Goal: Transaction & Acquisition: Purchase product/service

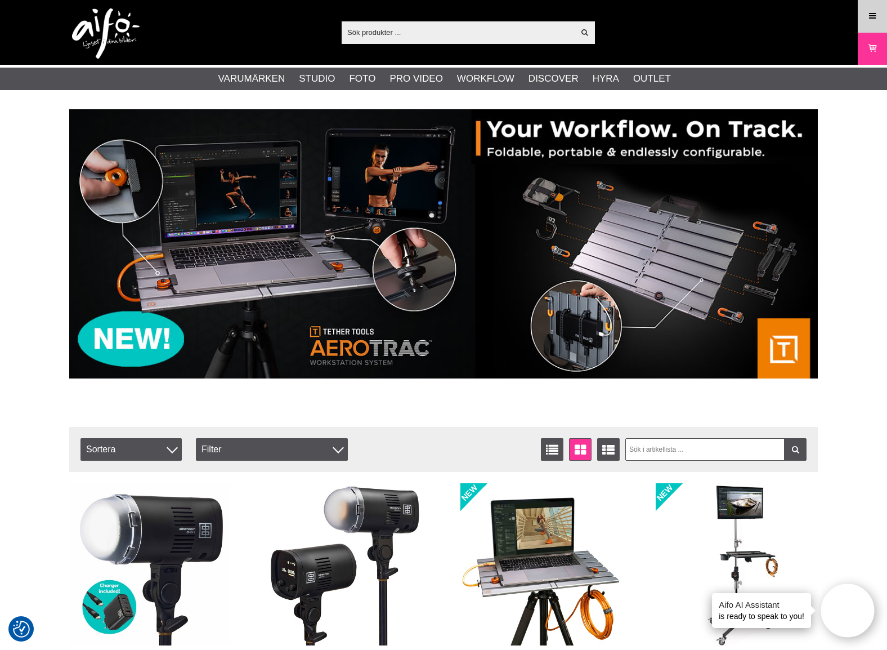
click at [868, 17] on icon at bounding box center [873, 16] width 10 height 12
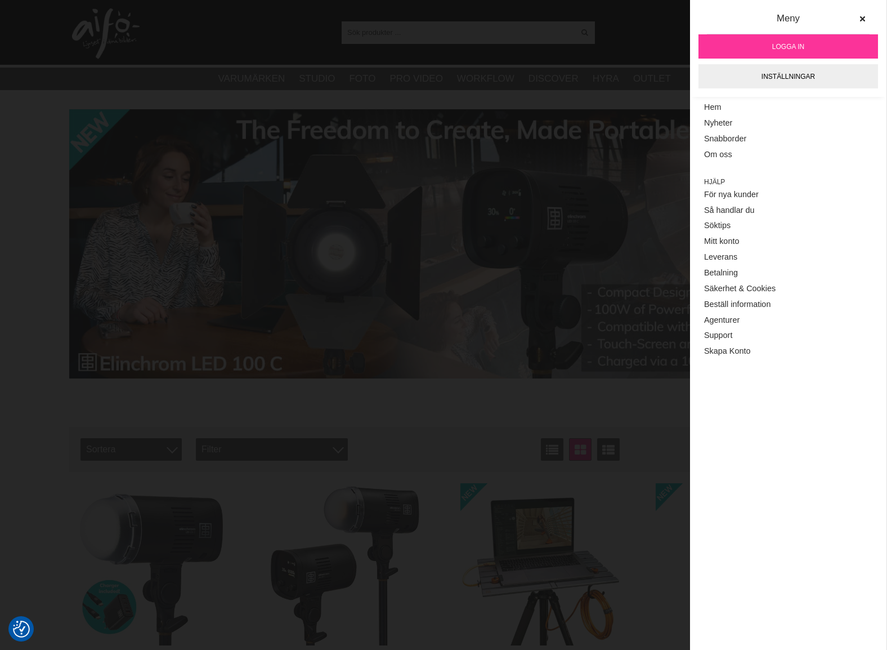
click at [796, 44] on span "Logga in" at bounding box center [788, 47] width 32 height 10
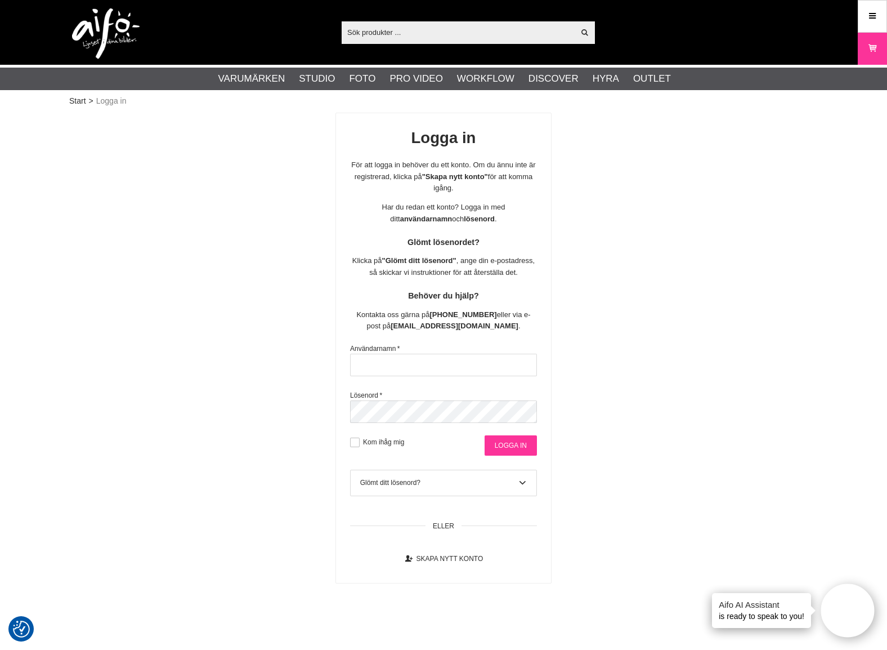
type input "david@goecker.se"
click at [518, 448] on input "Logga in" at bounding box center [511, 445] width 52 height 20
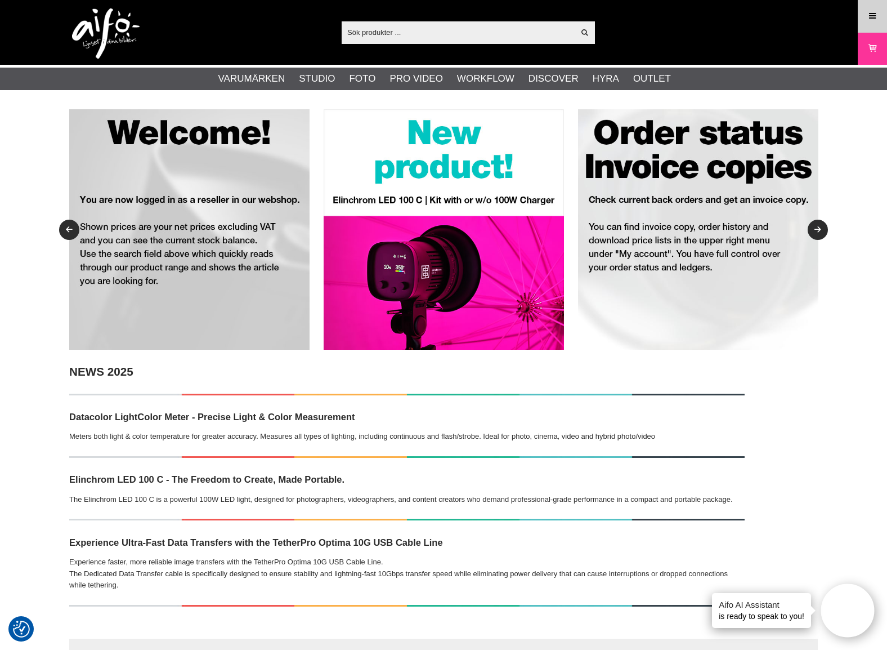
click at [870, 18] on icon at bounding box center [873, 16] width 10 height 12
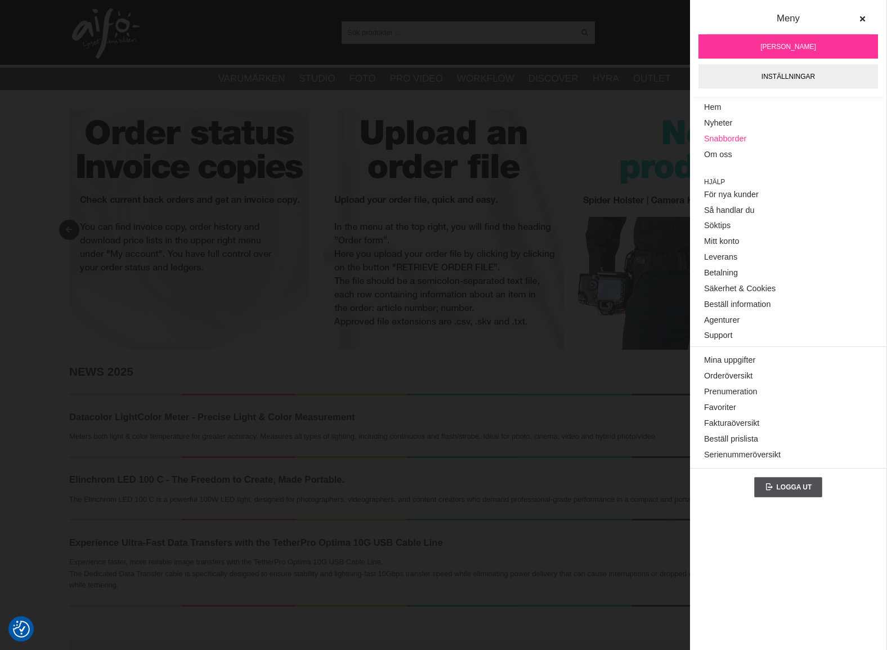
click at [735, 138] on link "Snabborder" at bounding box center [788, 139] width 168 height 16
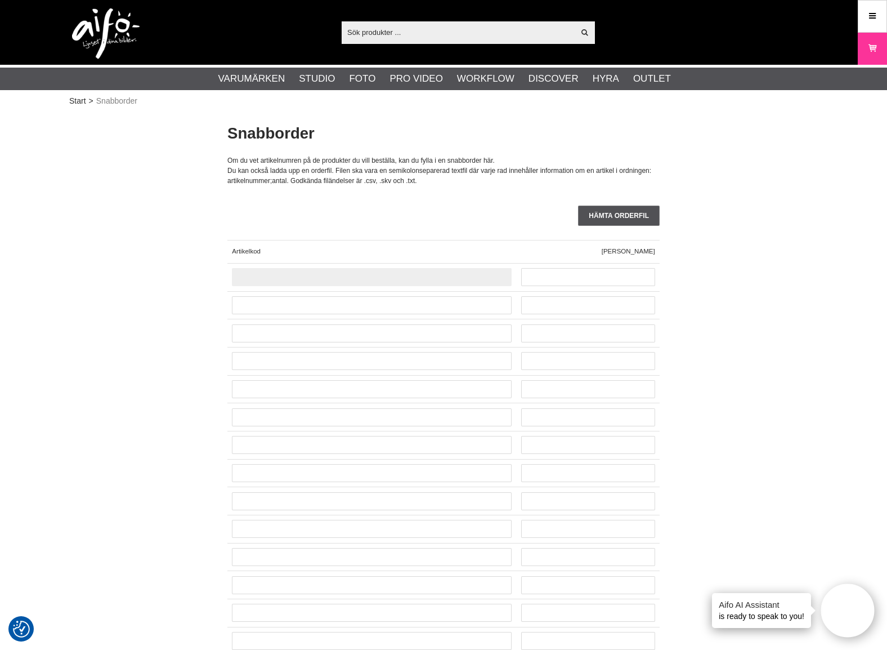
click at [262, 280] on input "text" at bounding box center [372, 277] width 280 height 18
type input "CO-0102"
type input "1"
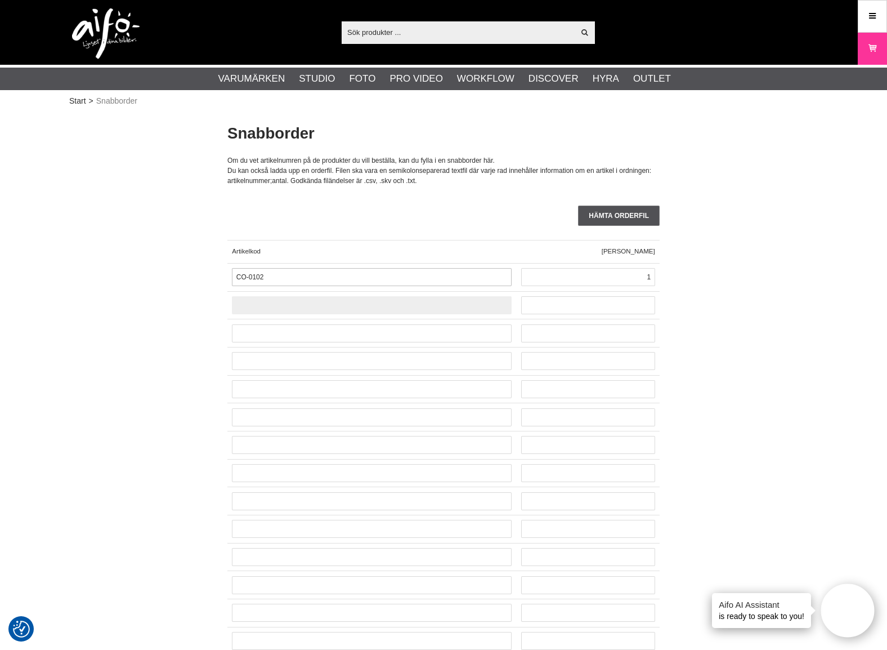
paste input "CO-"
type input "CO-0105"
type input "2"
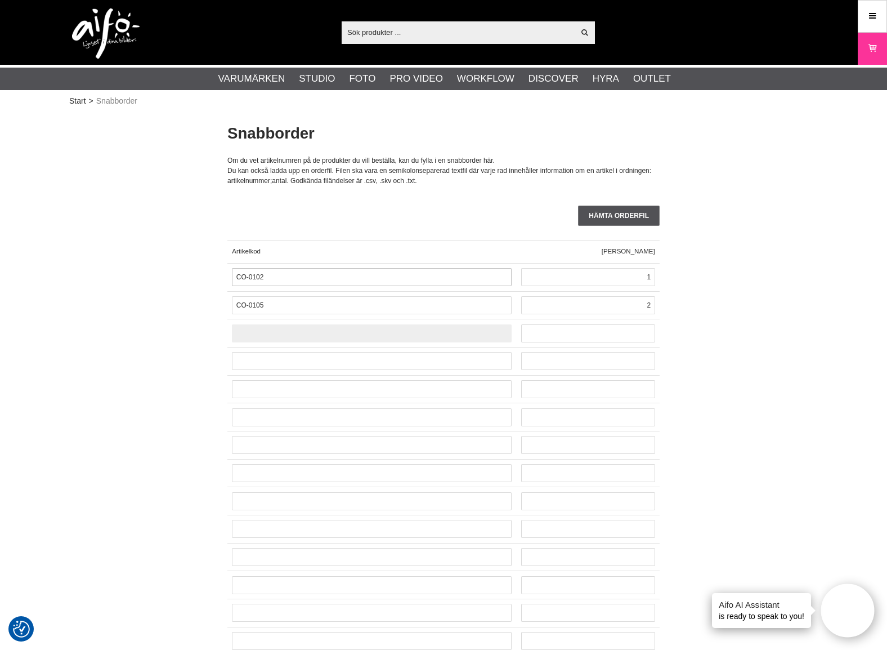
paste input "CO-"
type input "CO-0117"
type input "1"
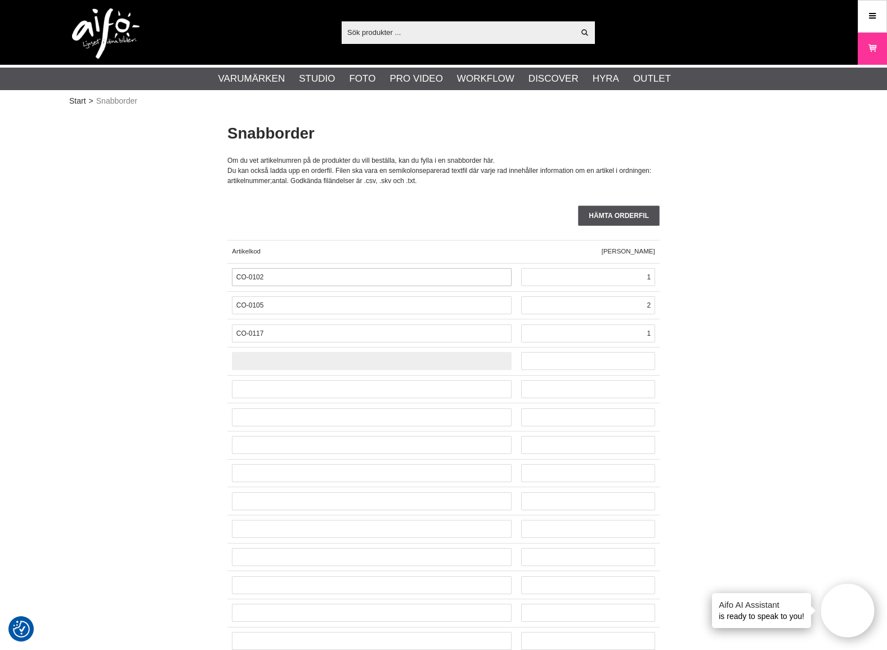
paste input "CO-"
type input "CO-0147"
type input "1"
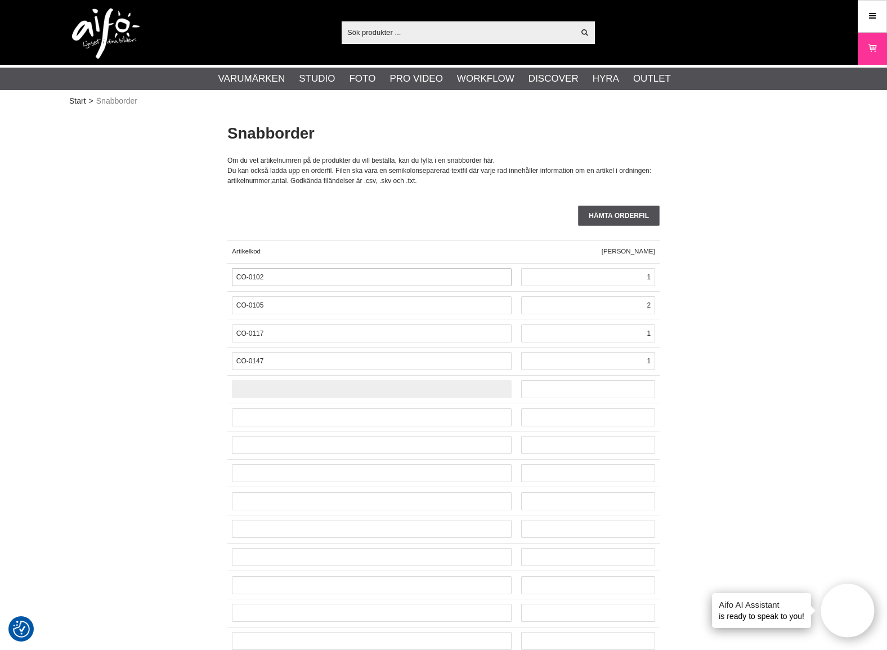
paste input "CO-"
type input "CO-0150"
type input "2"
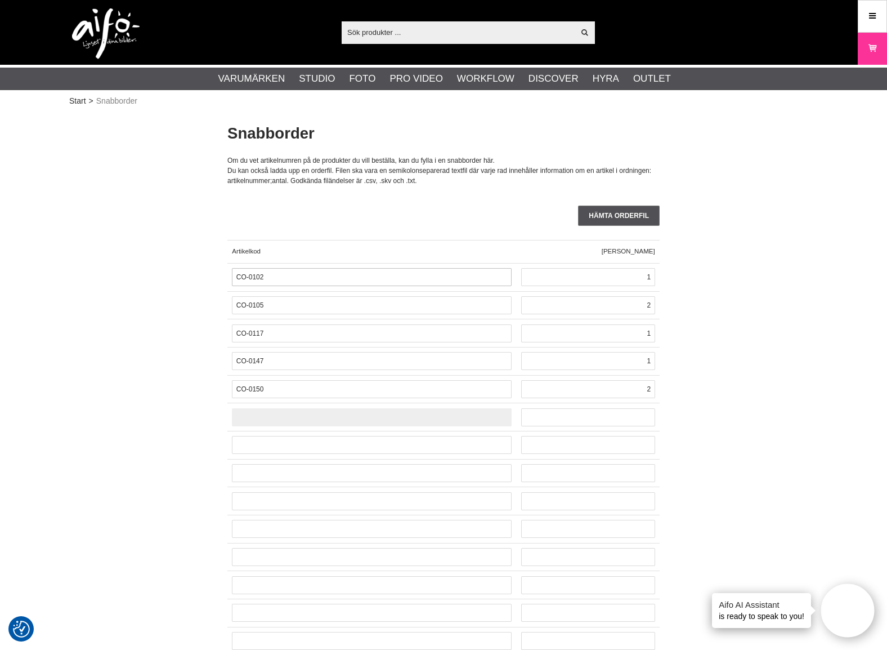
paste input "CO-"
type input "CO-0153"
type input "1"
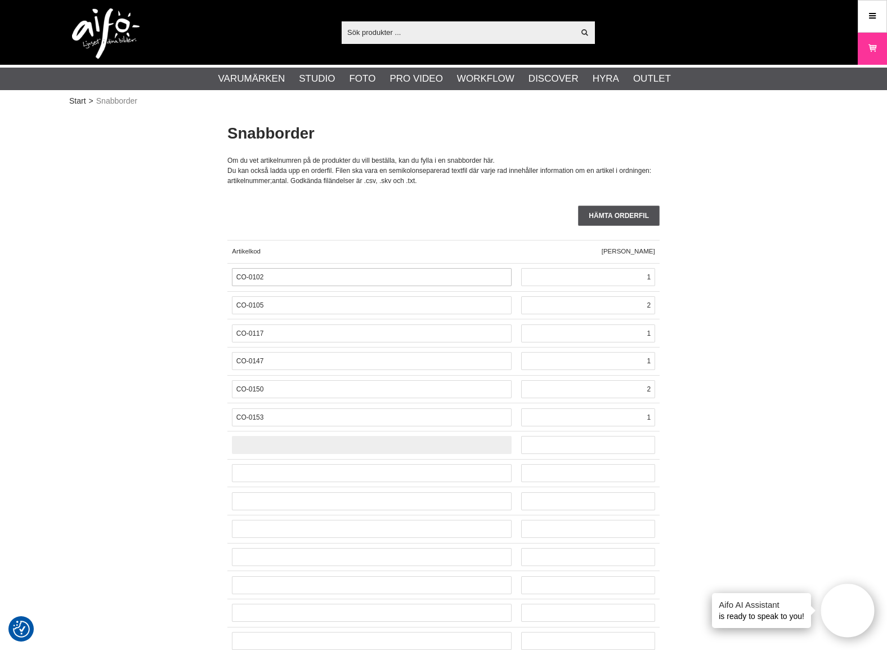
paste input "CO-"
type input "CO-0165"
type input "6"
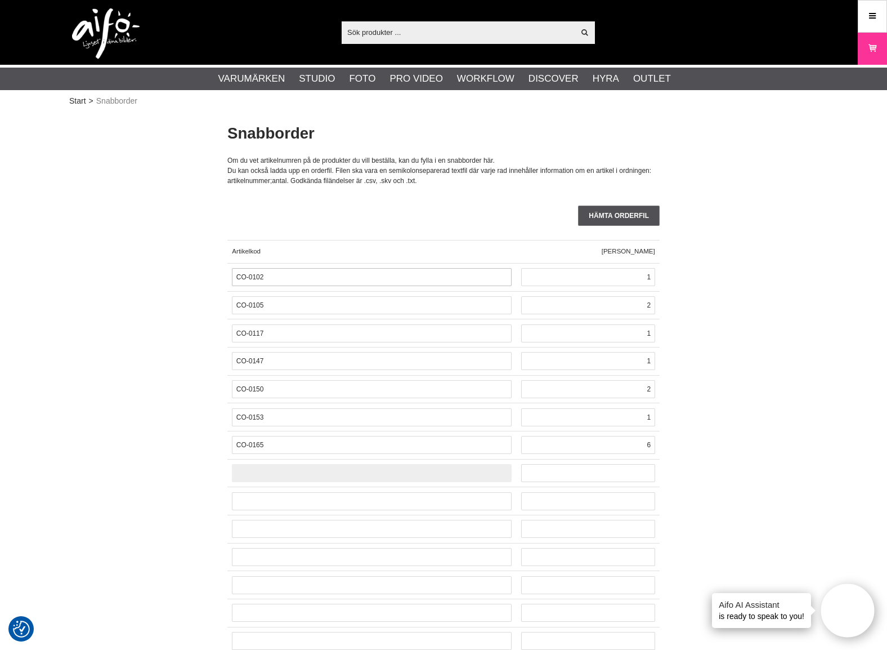
paste input "CO-"
type input "CO-0182"
type input "1"
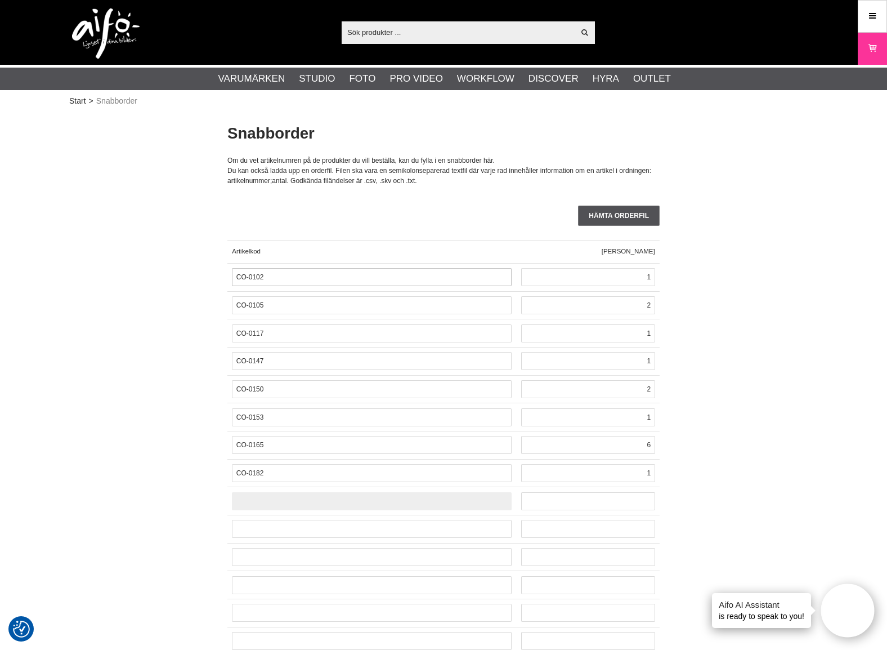
paste input "CO-"
type input "CO-0265"
type input "2"
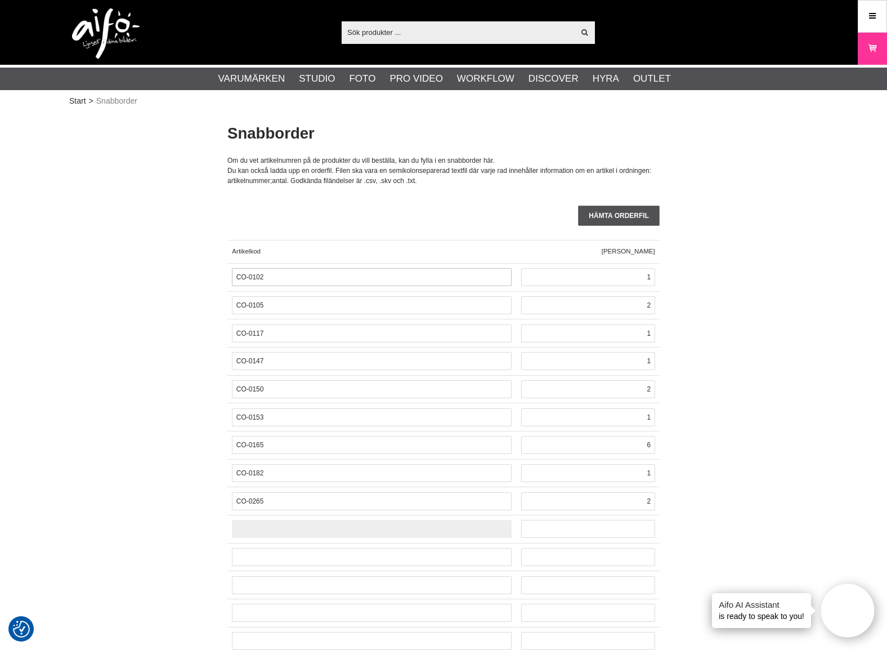
paste input "CO-"
type input "CO-0482"
type input "1"
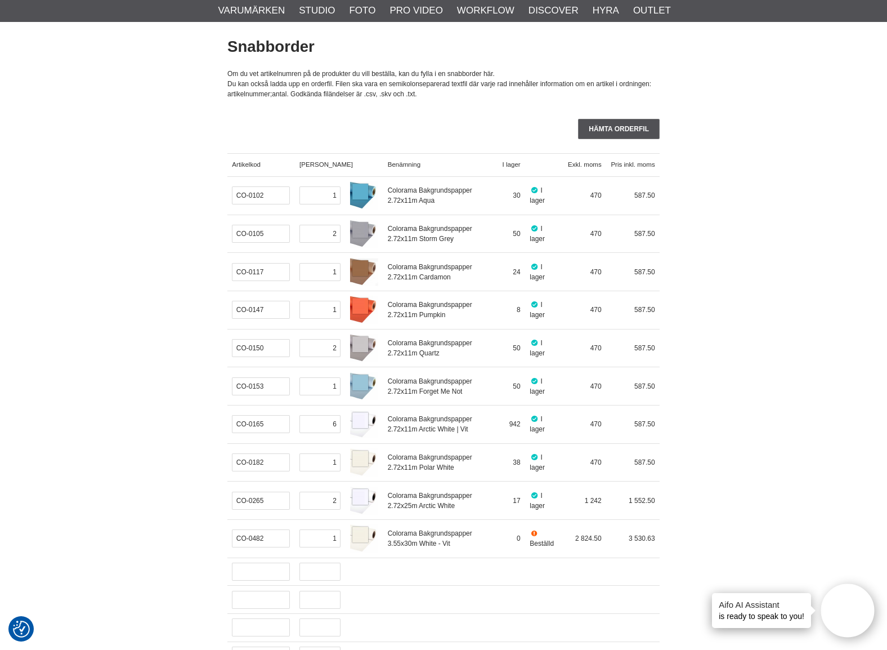
scroll to position [113, 0]
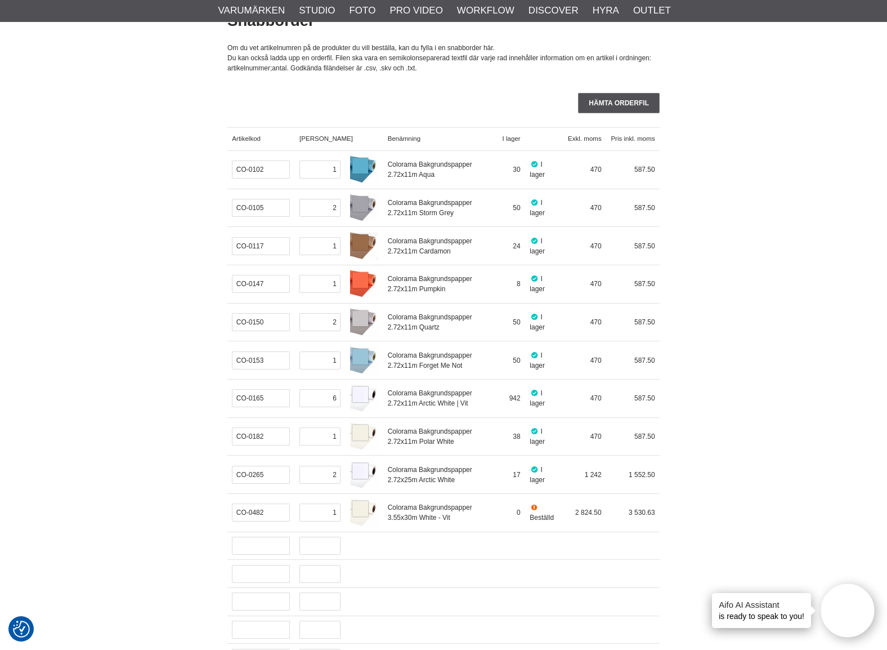
click at [253, 550] on input "text" at bounding box center [261, 545] width 58 height 18
paste input "CUC15G2-ORG"
type input "CUC15G2-ORG"
type input "6"
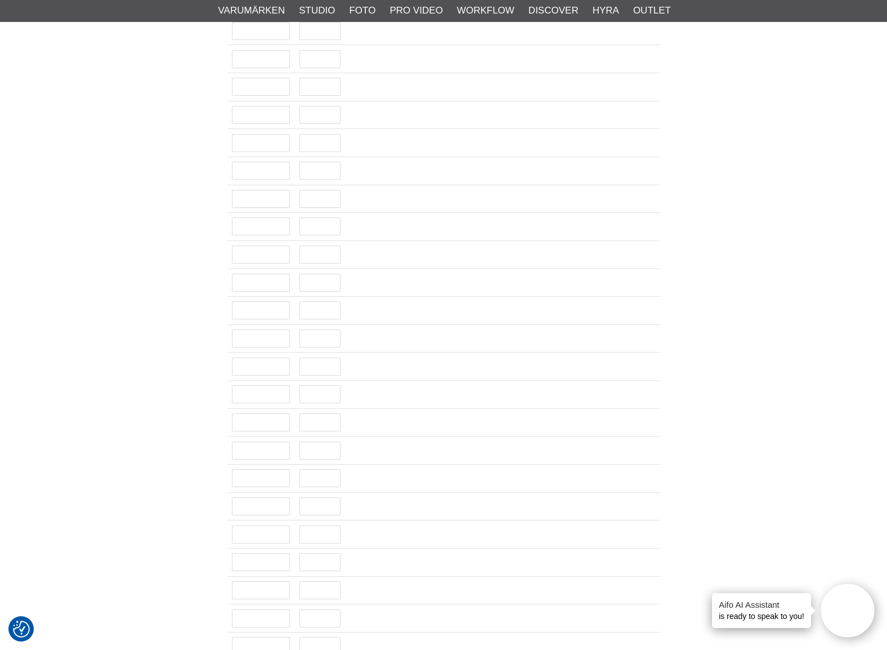
scroll to position [2646, 0]
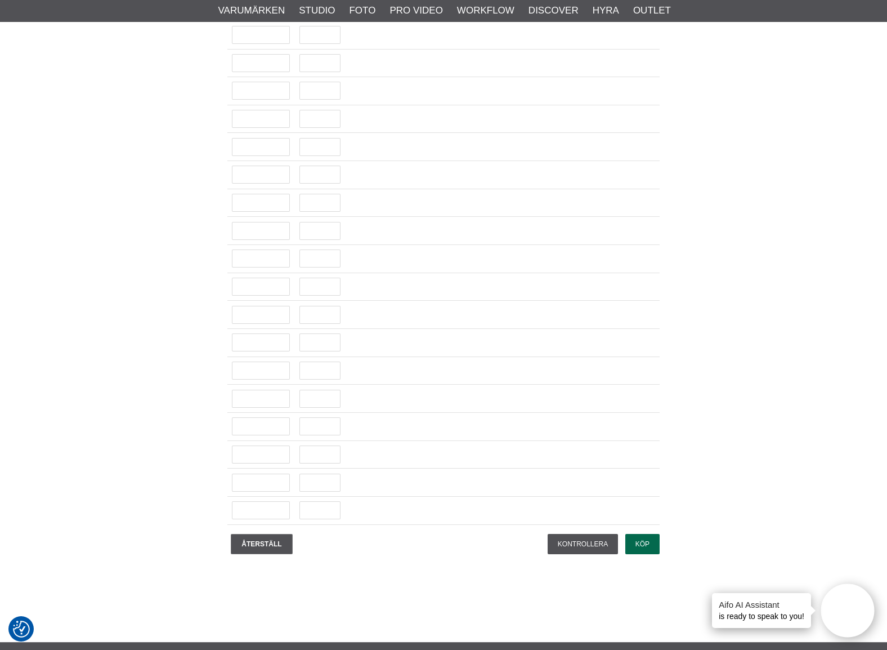
click at [649, 545] on input "Köp" at bounding box center [642, 544] width 34 height 20
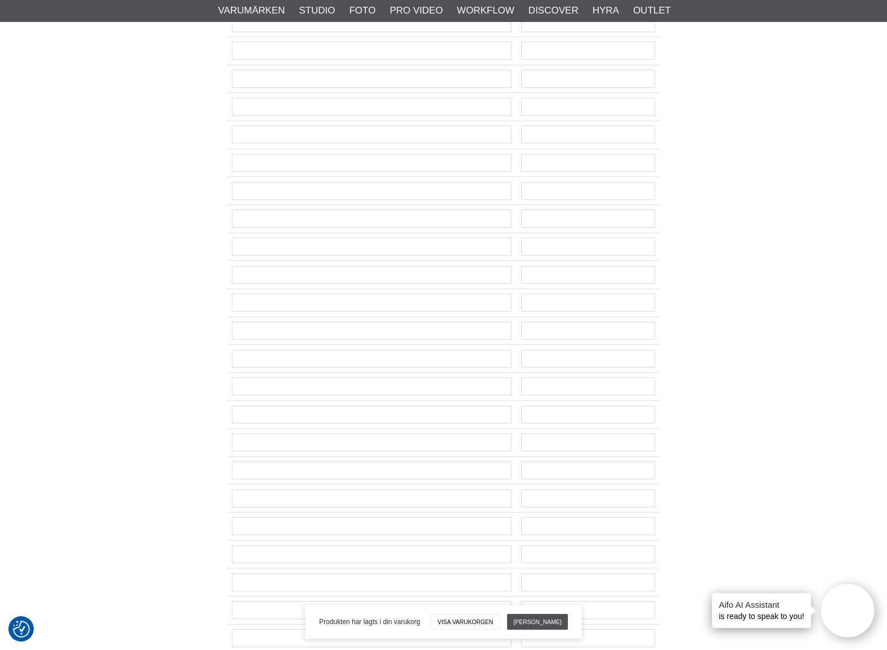
scroll to position [0, 0]
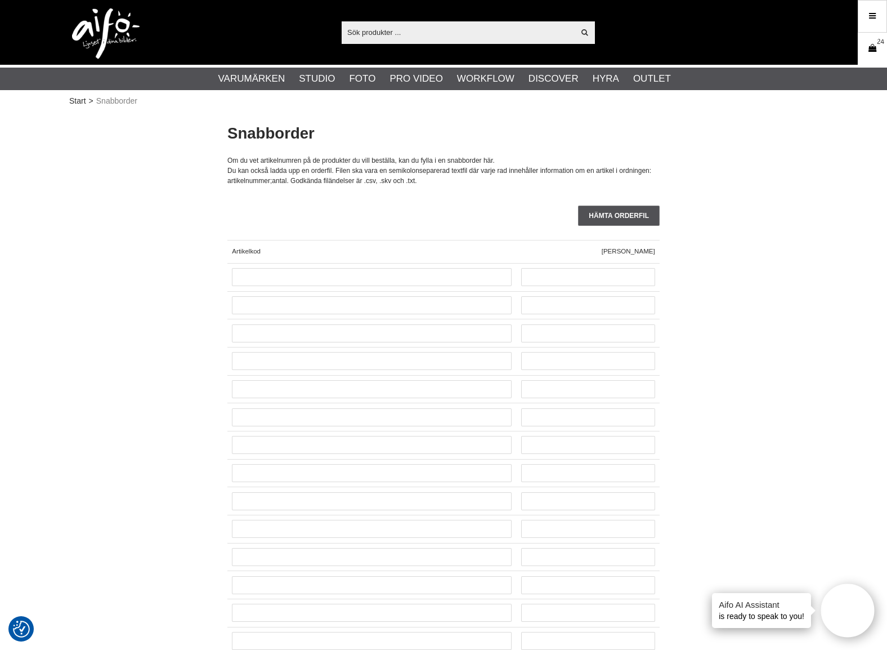
click at [873, 47] on icon at bounding box center [872, 48] width 11 height 12
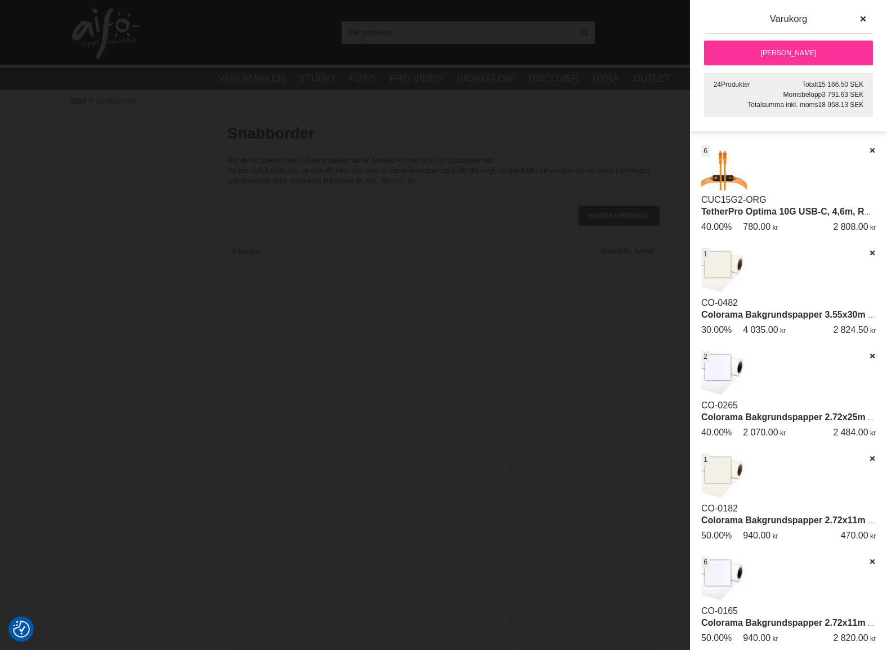
click at [791, 51] on link "[PERSON_NAME]" at bounding box center [788, 53] width 169 height 25
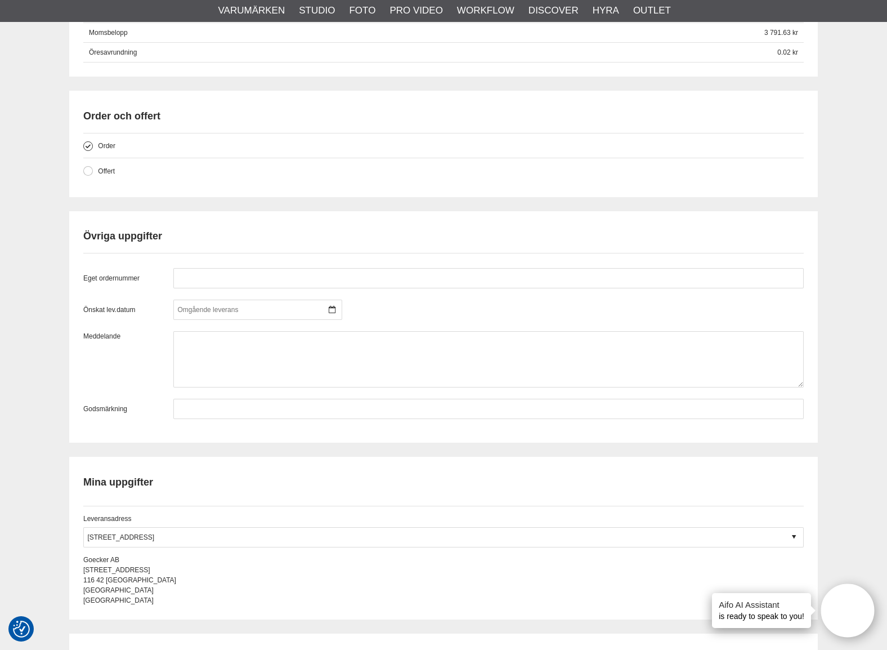
scroll to position [1126, 0]
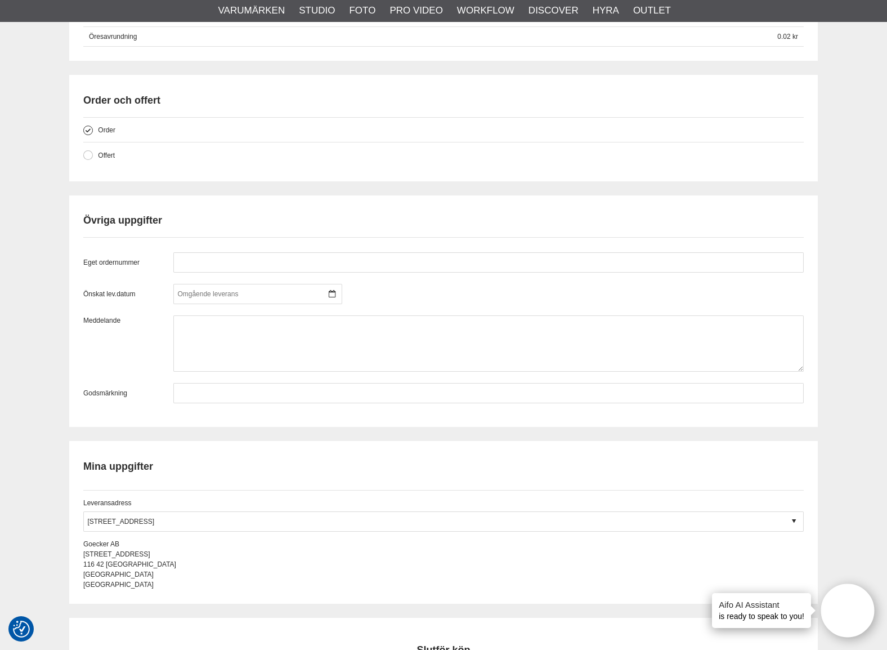
click at [368, 244] on div "Eget ordernummer Önskat lev.datum [DATE] m t o t f l s 40 29 30 1 2 3 4 5 41 6 …" at bounding box center [443, 320] width 721 height 166
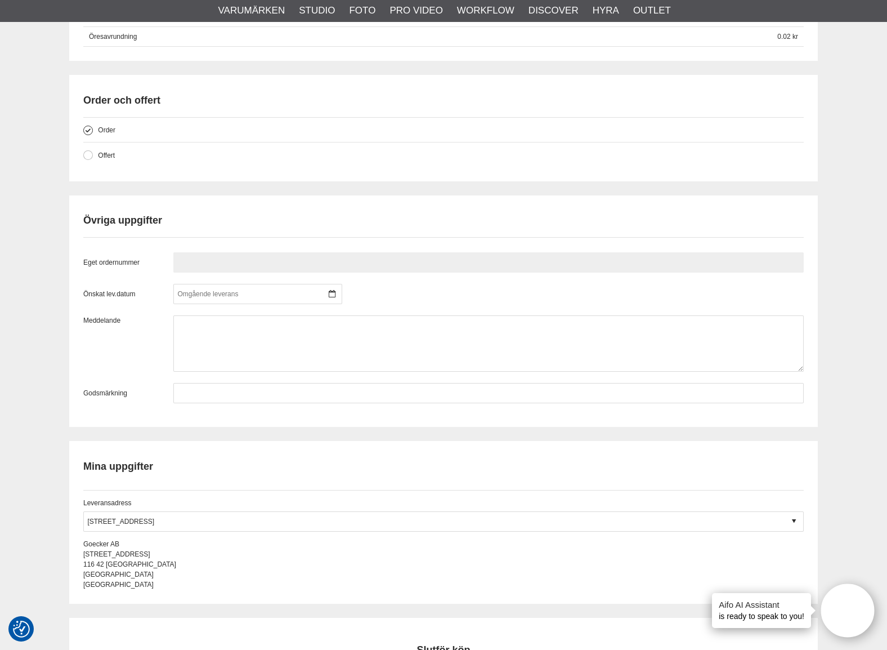
click at [297, 266] on input "text" at bounding box center [488, 262] width 631 height 20
drag, startPoint x: 229, startPoint y: 267, endPoint x: 165, endPoint y: 267, distance: 63.6
click at [169, 267] on div "Eget ordernummer 69514" at bounding box center [443, 262] width 721 height 20
type input "69514"
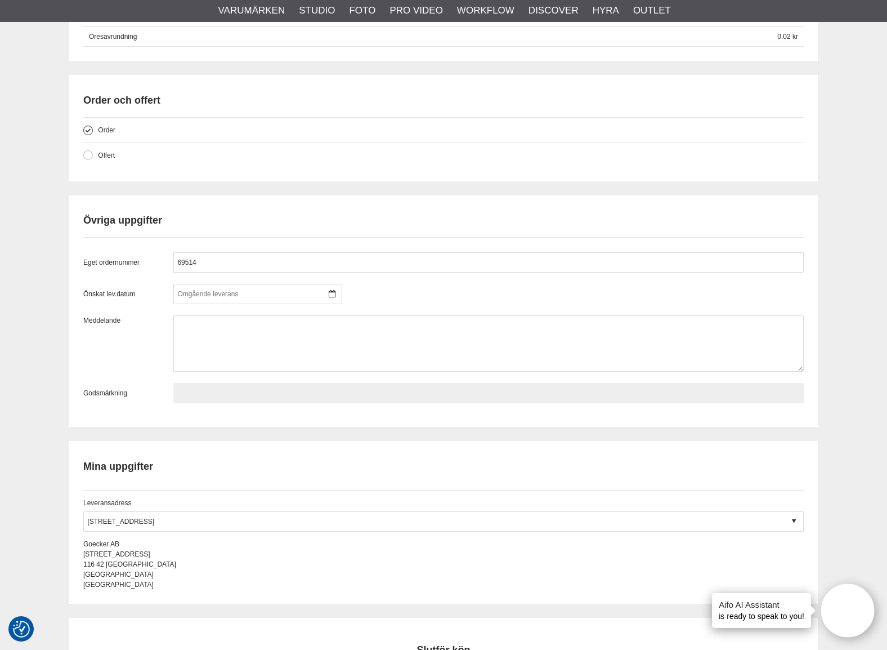
click at [218, 394] on input "text" at bounding box center [488, 393] width 631 height 20
paste input "69514"
type input "69514"
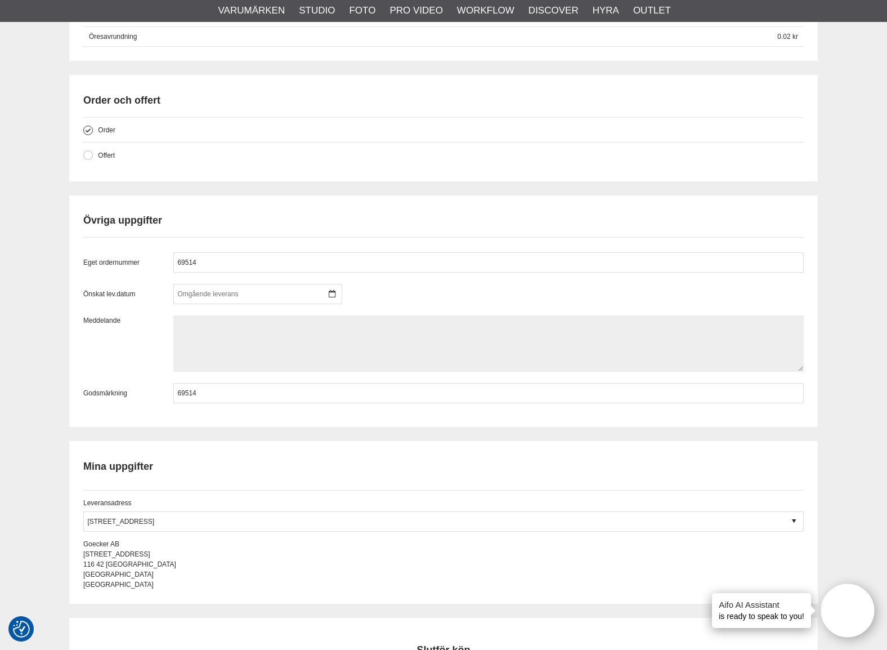
click at [227, 355] on textarea at bounding box center [488, 343] width 631 height 56
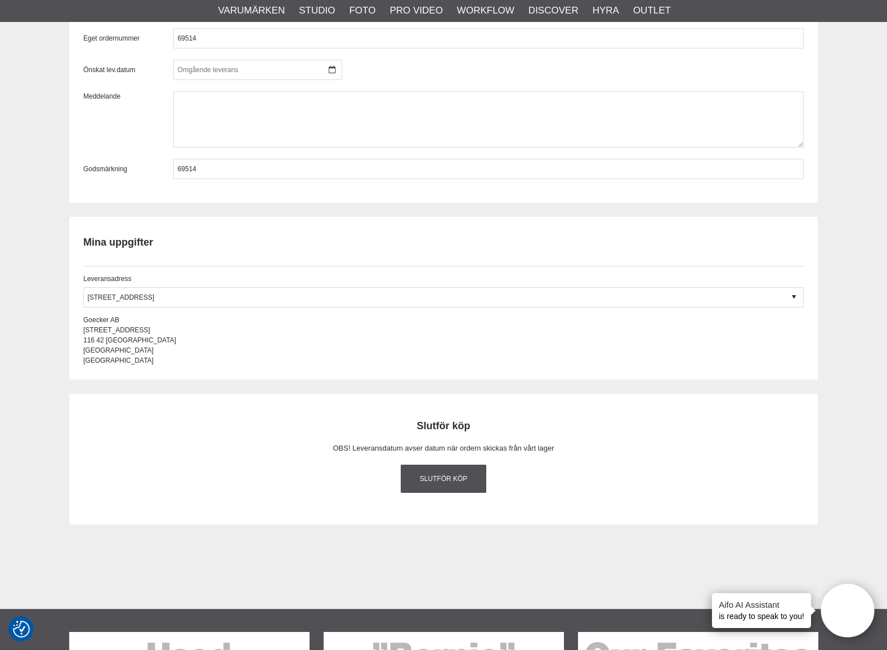
scroll to position [1351, 0]
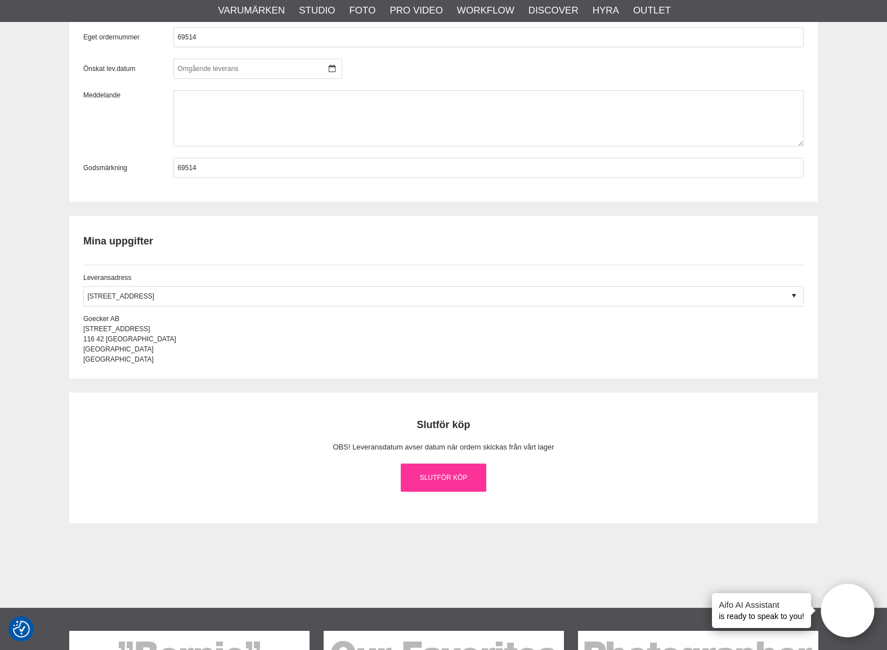
click at [448, 480] on link "Slutför köp" at bounding box center [444, 477] width 86 height 28
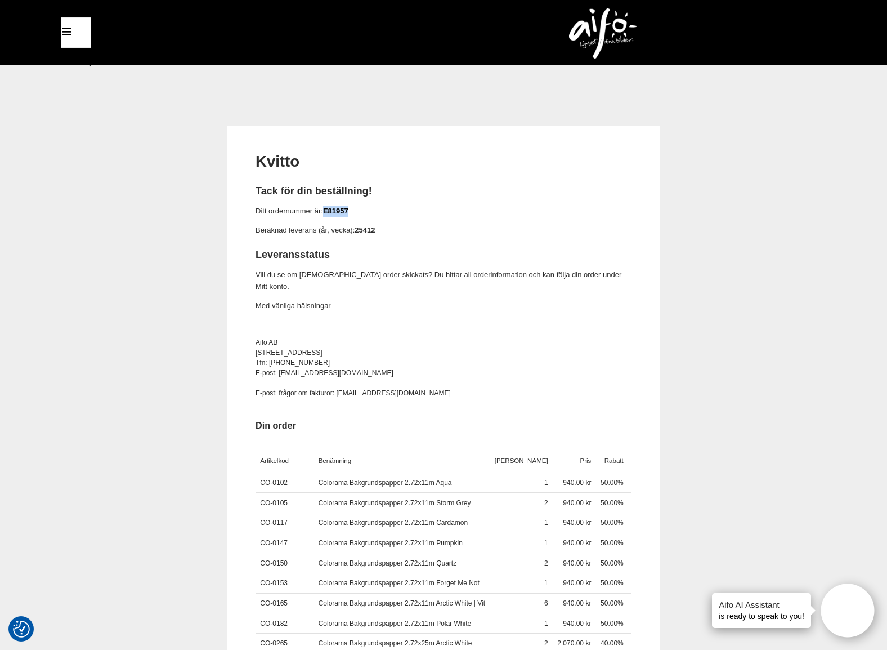
drag, startPoint x: 345, startPoint y: 210, endPoint x: 327, endPoint y: 212, distance: 17.5
click at [327, 212] on p "Ditt ordernummer är: E81957" at bounding box center [444, 211] width 376 height 12
copy link "E81957"
click at [430, 189] on h2 "Tack för din beställning!" at bounding box center [444, 191] width 376 height 14
